Goal: Information Seeking & Learning: Find specific page/section

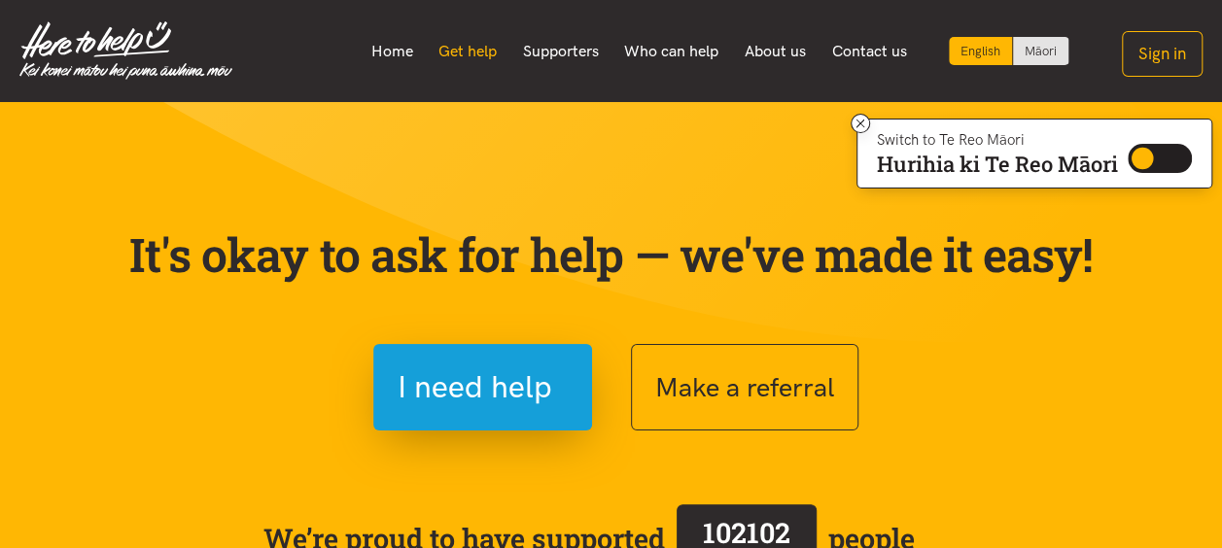
click at [486, 51] on link "Get help" at bounding box center [468, 51] width 85 height 41
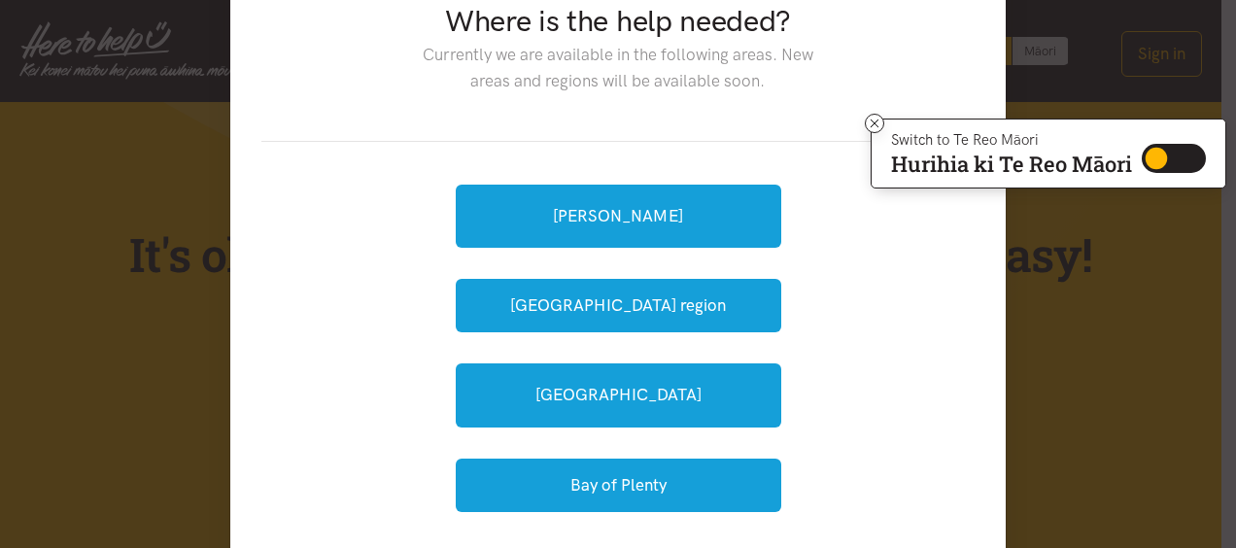
scroll to position [194, 0]
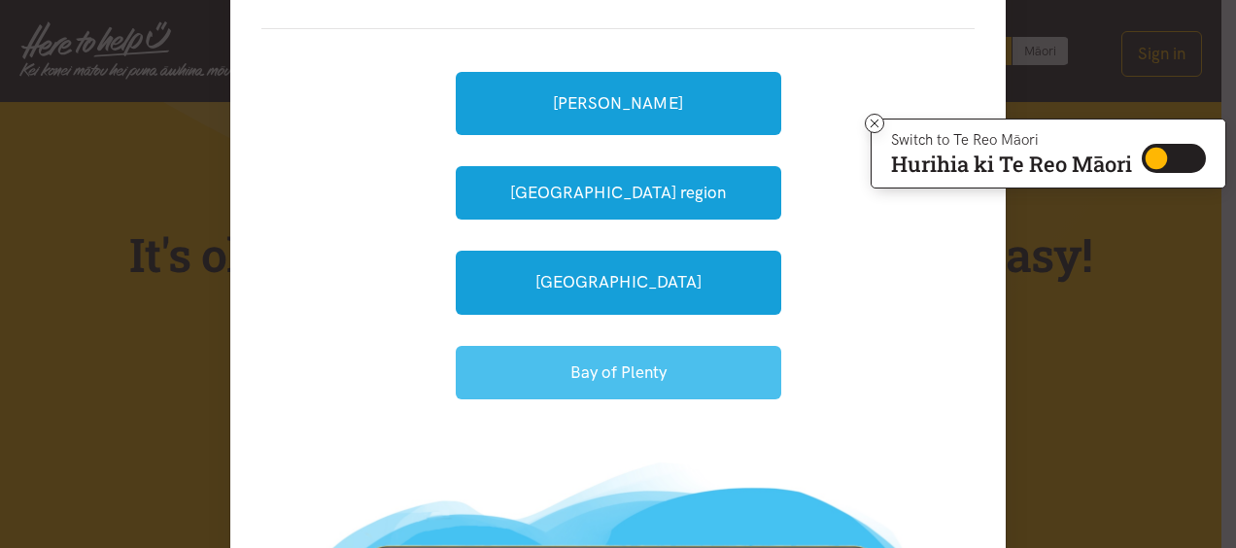
click at [600, 370] on button "Bay of Plenty" at bounding box center [619, 372] width 326 height 53
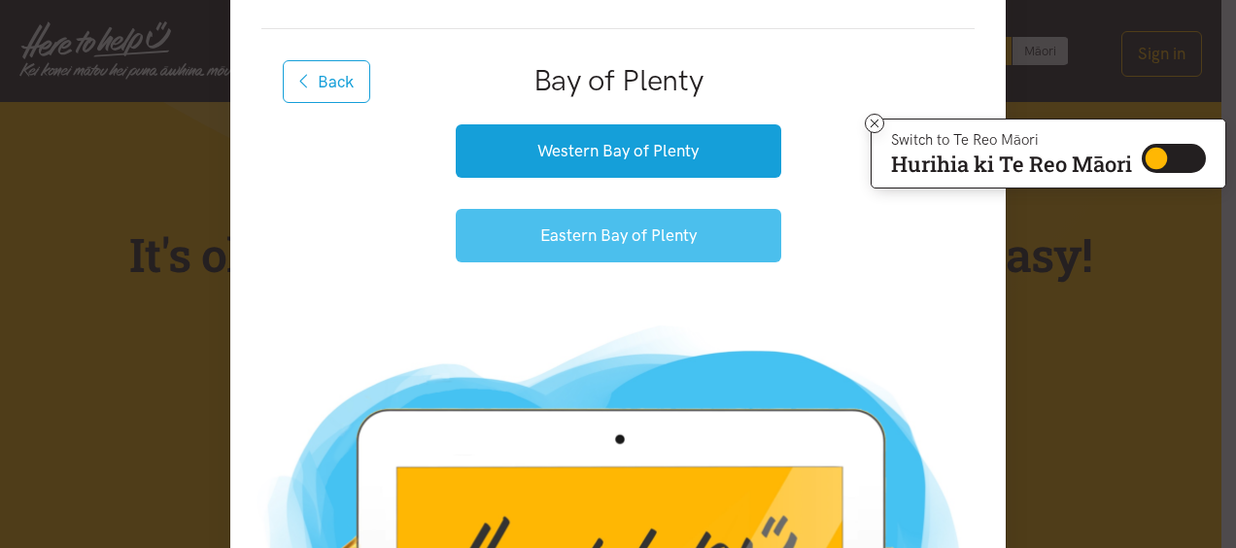
click at [564, 235] on button "Eastern Bay of Plenty" at bounding box center [619, 235] width 326 height 53
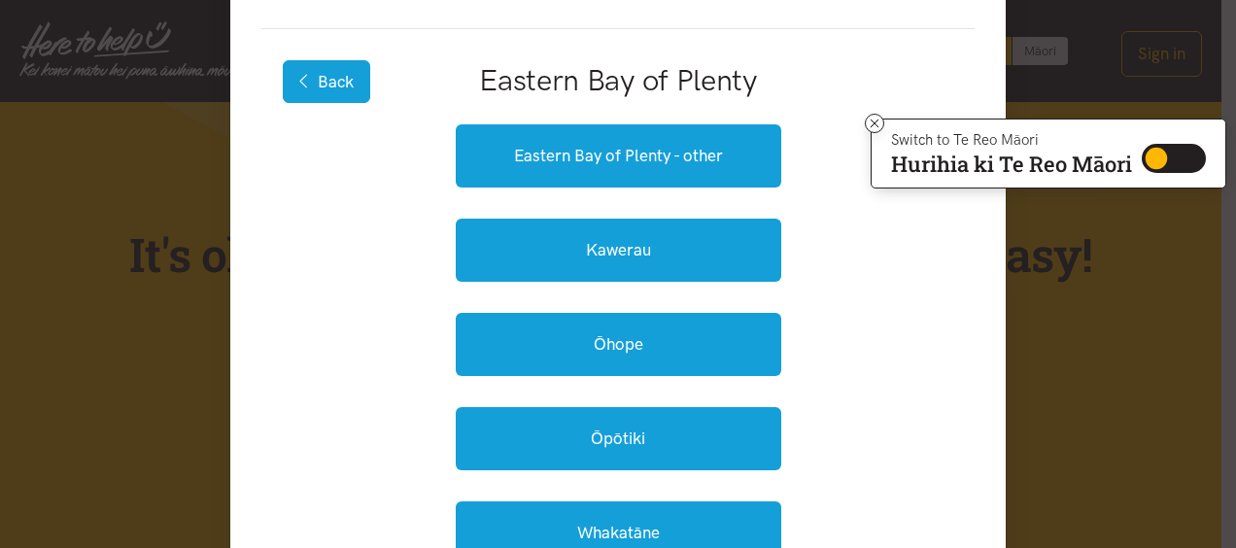
click at [310, 74] on button "Back" at bounding box center [326, 81] width 87 height 43
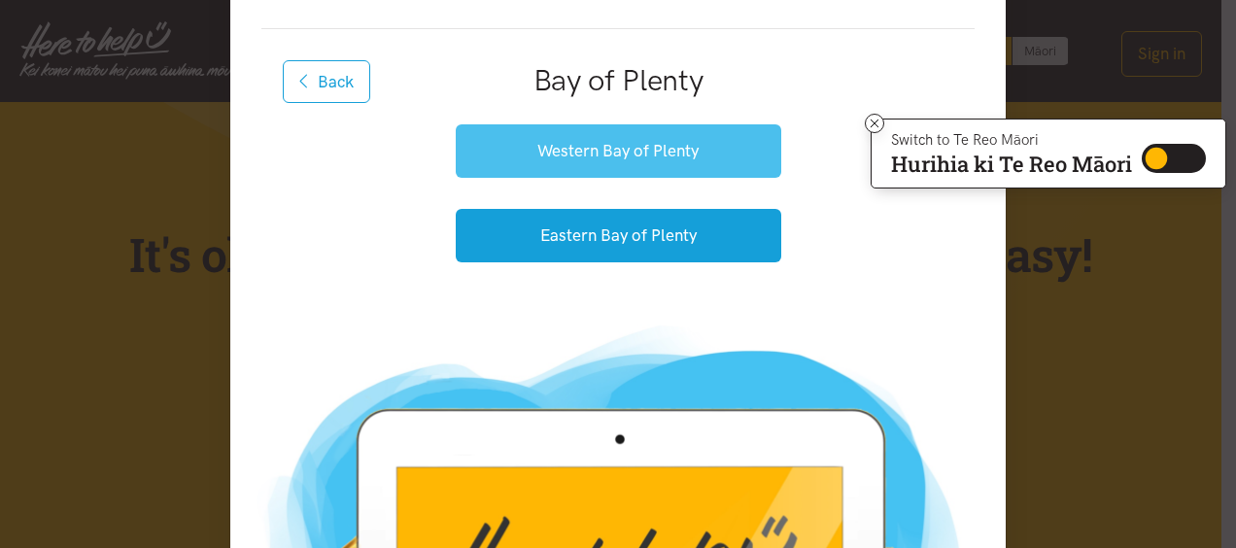
click at [585, 143] on button "Western Bay of Plenty" at bounding box center [619, 150] width 326 height 53
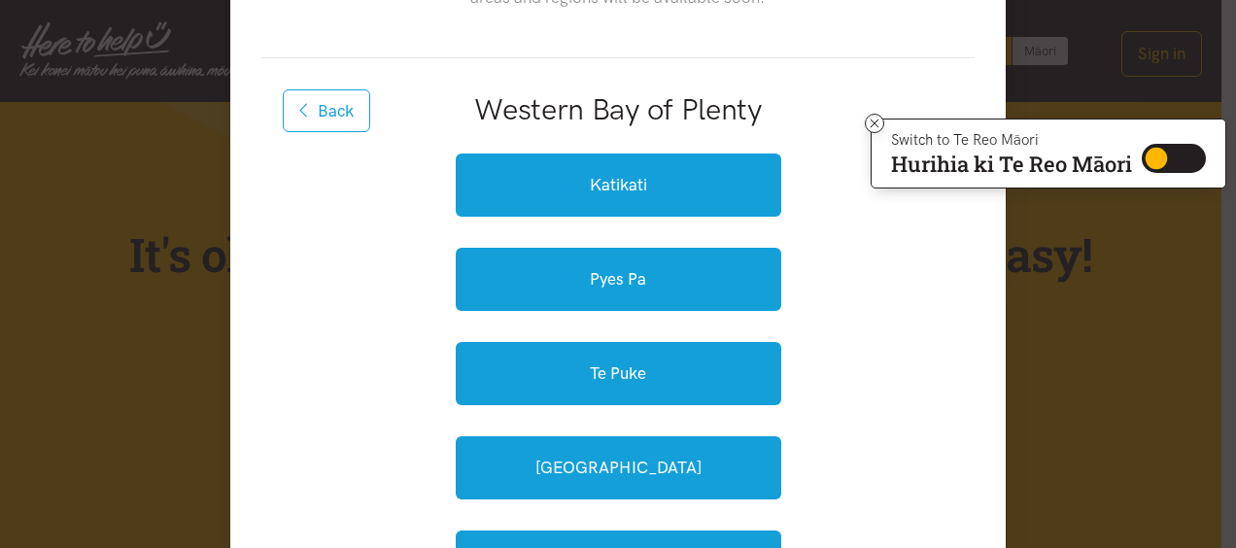
scroll to position [0, 0]
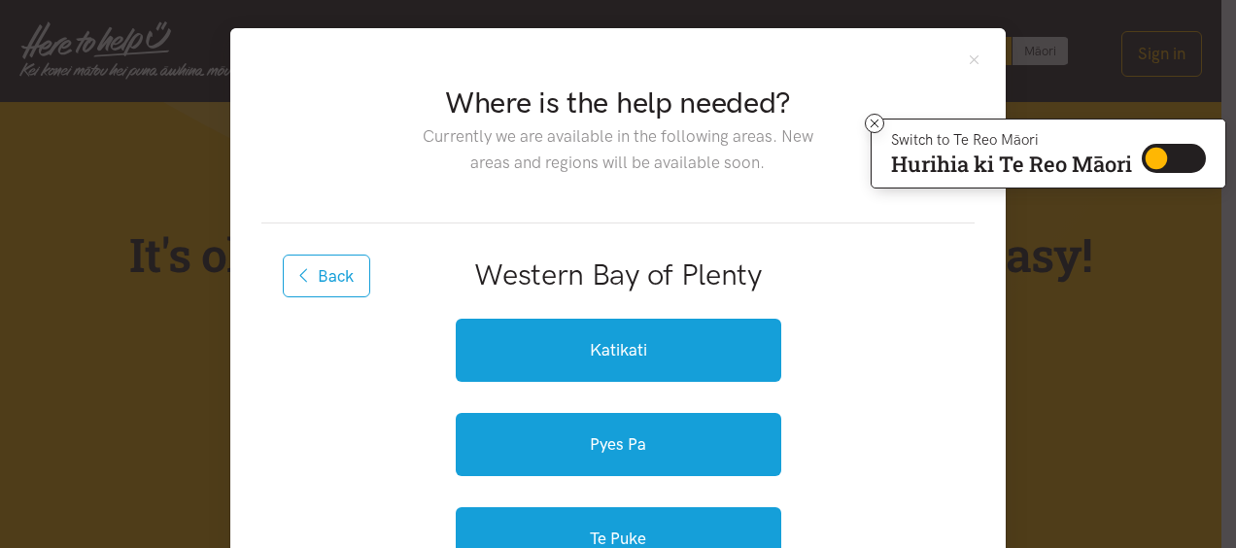
click at [318, 297] on div "Back Western Bay of Plenty" at bounding box center [618, 281] width 690 height 52
click at [318, 282] on button "Back" at bounding box center [326, 276] width 87 height 43
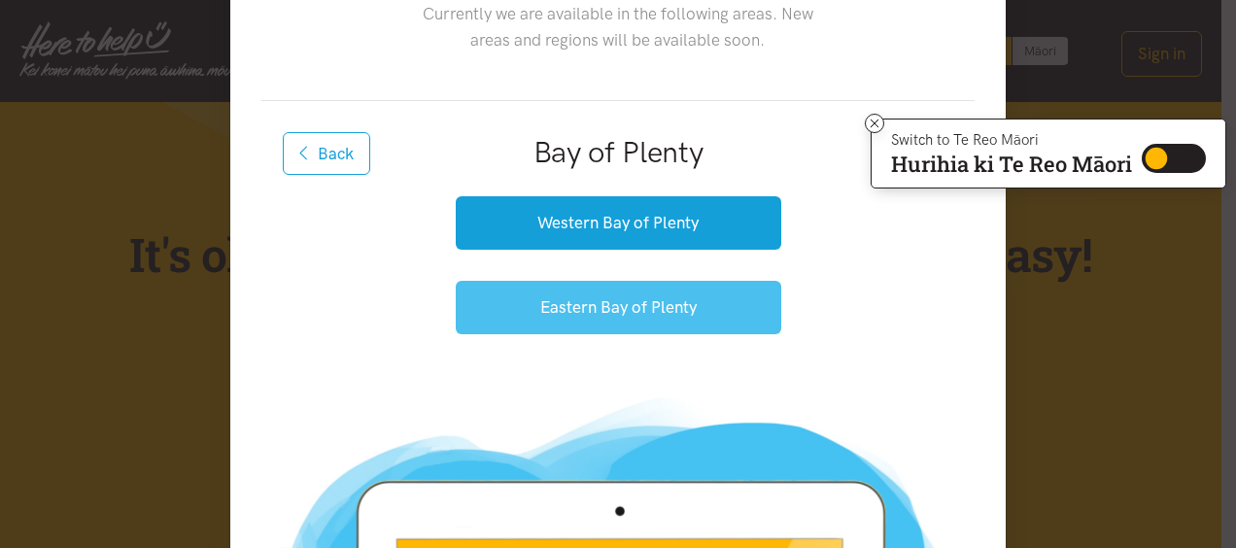
scroll to position [25, 0]
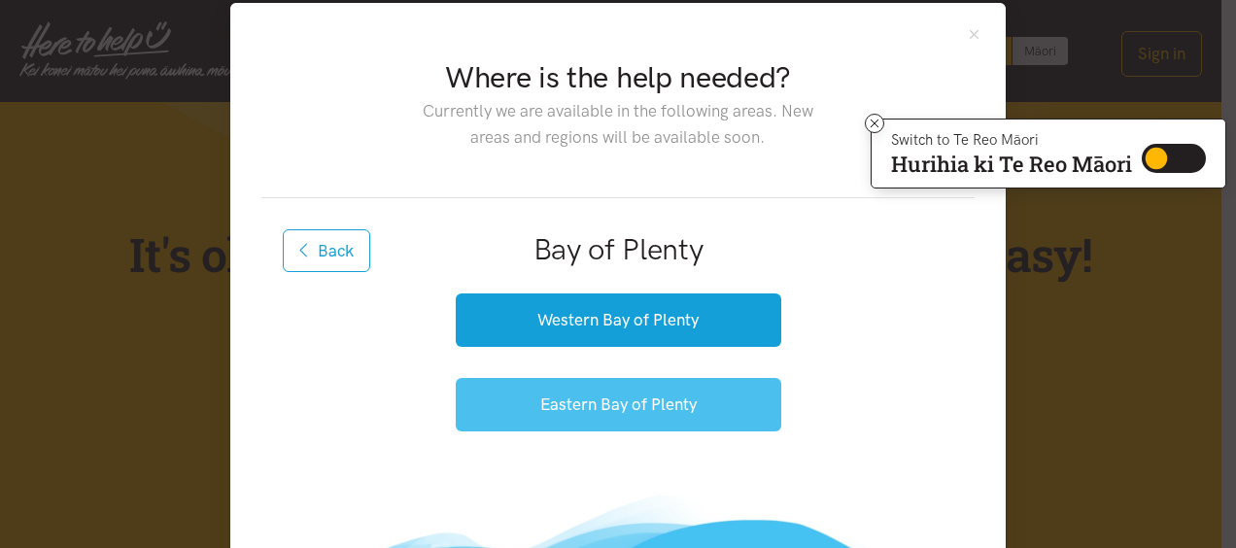
click at [647, 407] on button "Eastern Bay of Plenty" at bounding box center [619, 404] width 326 height 53
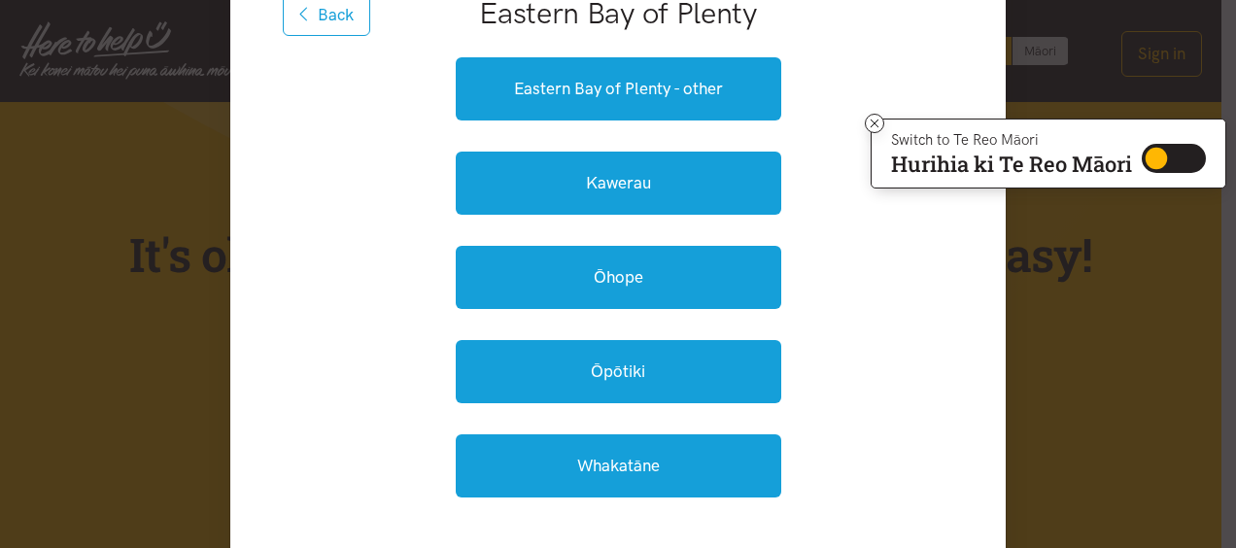
scroll to position [122, 0]
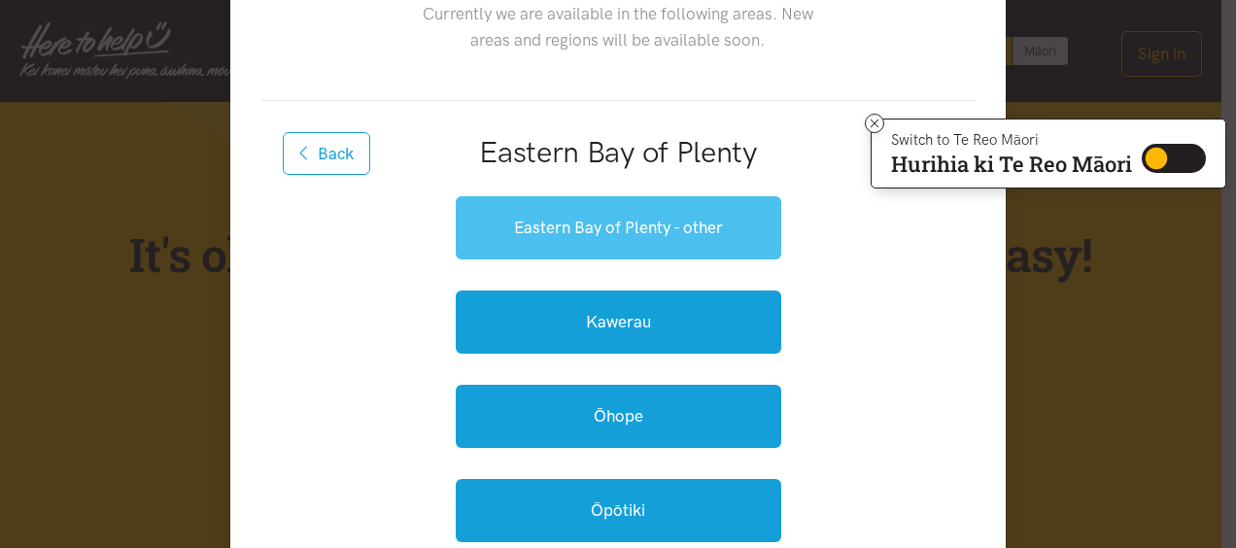
click at [630, 231] on link "Eastern Bay of Plenty - other" at bounding box center [619, 227] width 326 height 63
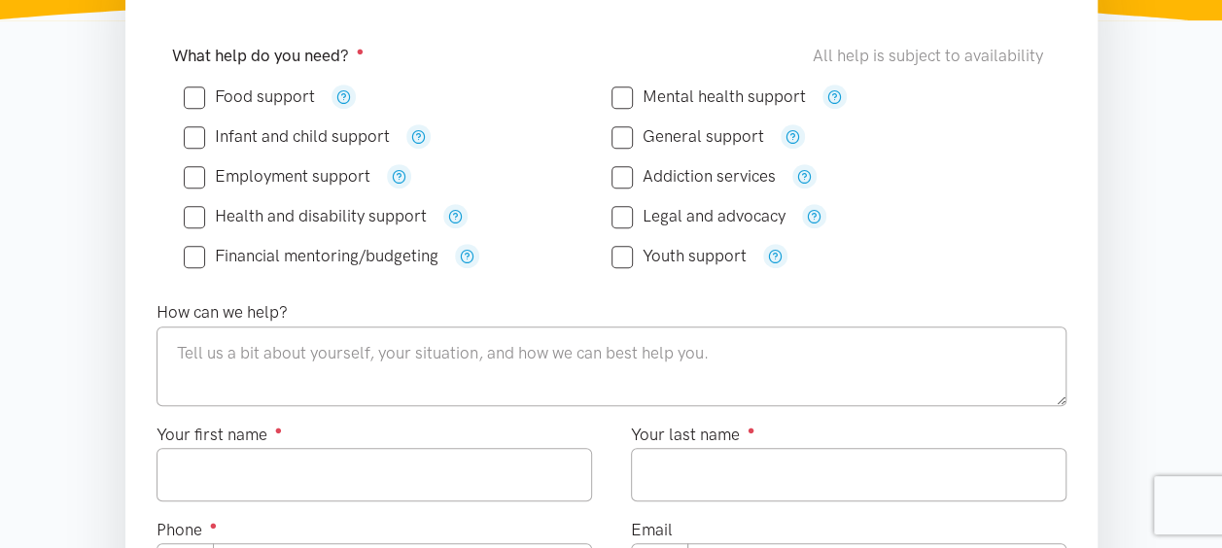
scroll to position [389, 0]
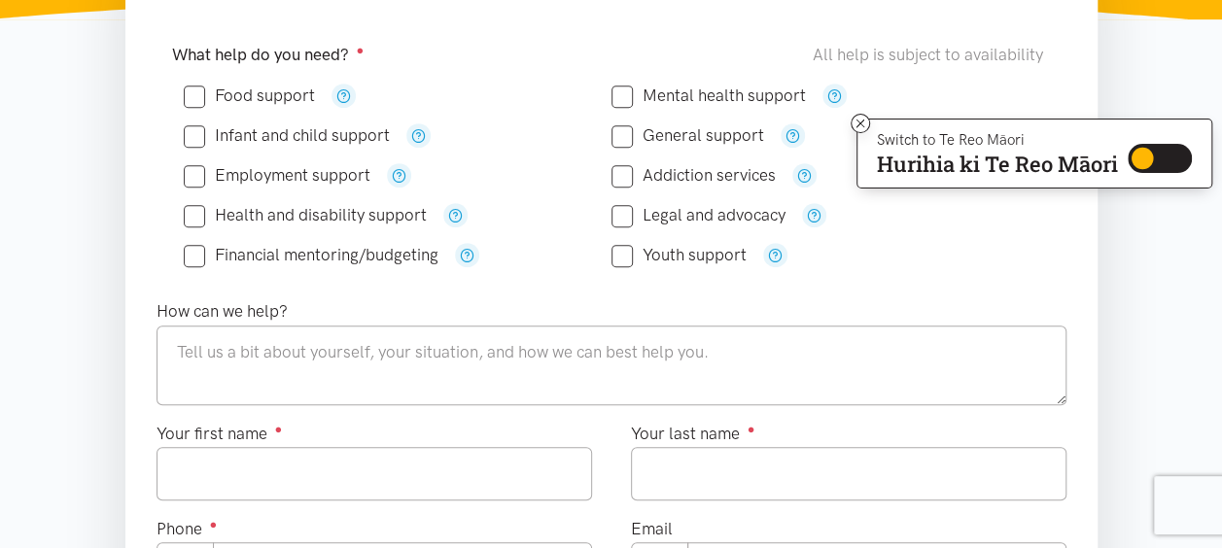
click at [624, 218] on input "Legal and advocacy" at bounding box center [698, 215] width 174 height 17
checkbox input "true"
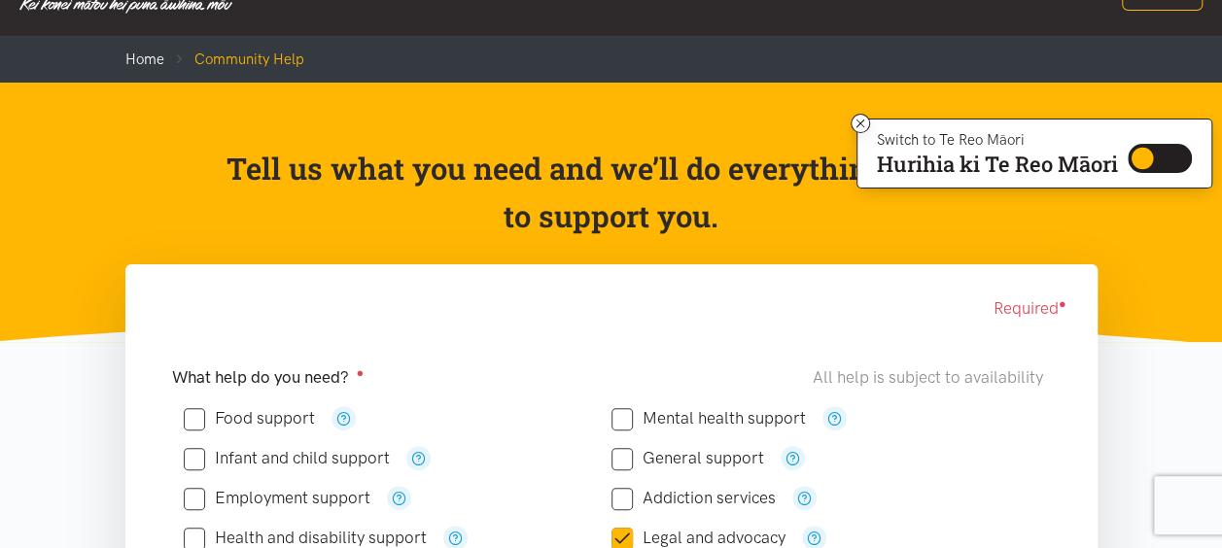
scroll to position [97, 0]
